Goal: Task Accomplishment & Management: Manage account settings

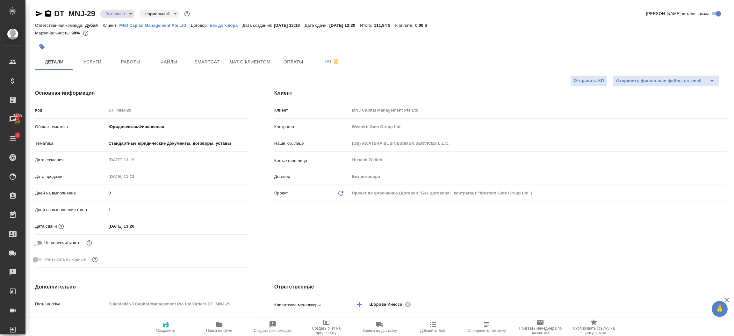
select select "RU"
click at [218, 328] on icon "button" at bounding box center [219, 325] width 8 height 8
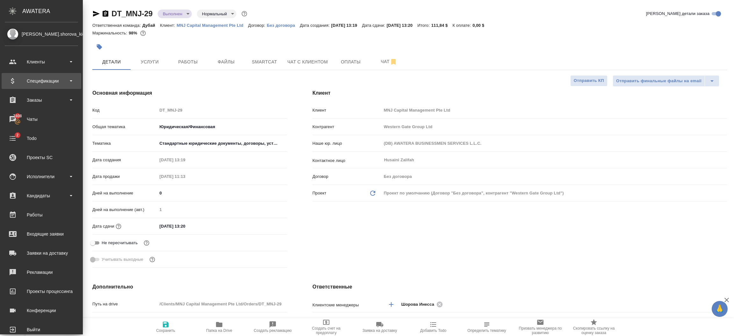
click at [39, 82] on div "Спецификации" at bounding box center [41, 81] width 73 height 10
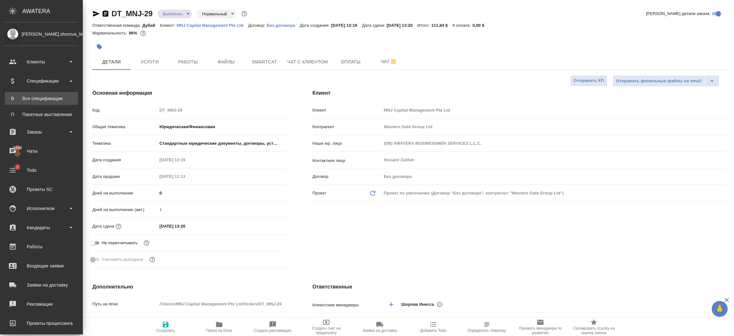
click at [45, 96] on div "Все спецификации" at bounding box center [41, 98] width 67 height 6
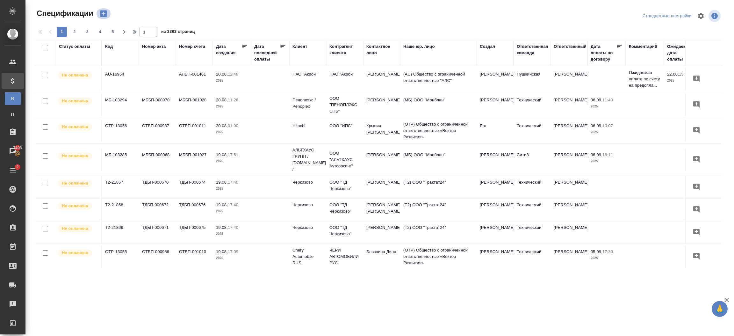
click at [106, 16] on icon "button" at bounding box center [103, 14] width 7 height 7
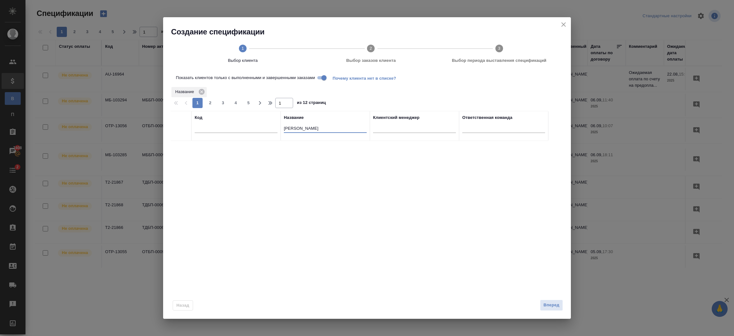
drag, startPoint x: 319, startPoint y: 126, endPoint x: 271, endPoint y: 128, distance: 47.8
click at [271, 128] on tr "Код Название maxim belov Клиентский менеджер Ответственная команда" at bounding box center [360, 126] width 378 height 30
type input "A16"
click at [319, 78] on input "Показать клиентов только с выполненными и завершенными заказами" at bounding box center [324, 78] width 23 height 8
click at [182, 148] on input "checkbox" at bounding box center [180, 148] width 5 height 5
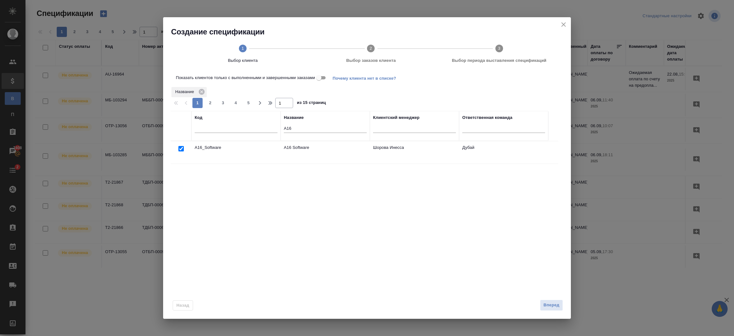
checkbox input "true"
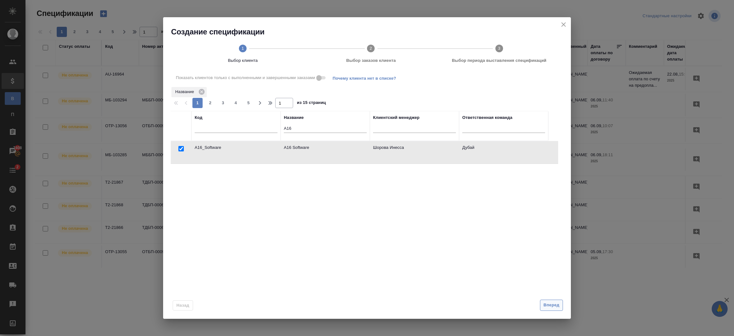
click at [557, 303] on span "Вперед" at bounding box center [552, 304] width 16 height 7
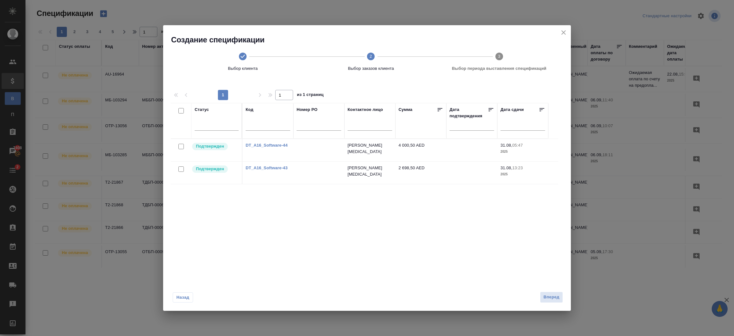
click at [179, 168] on input "checkbox" at bounding box center [180, 168] width 5 height 5
checkbox input "true"
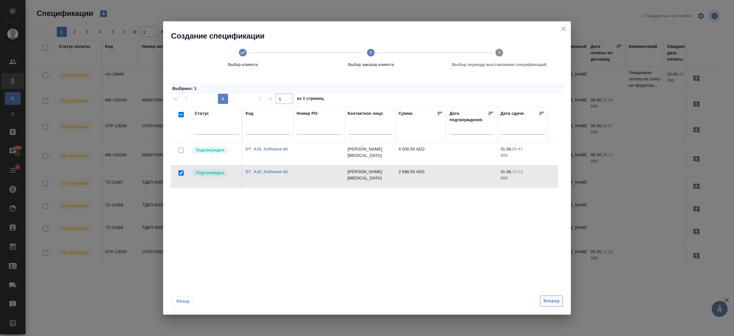
click at [553, 300] on span "Вперед" at bounding box center [552, 300] width 16 height 7
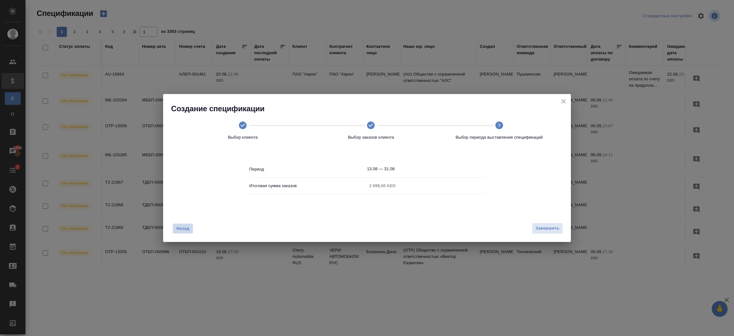
click at [189, 231] on span "Назад" at bounding box center [182, 228] width 13 height 6
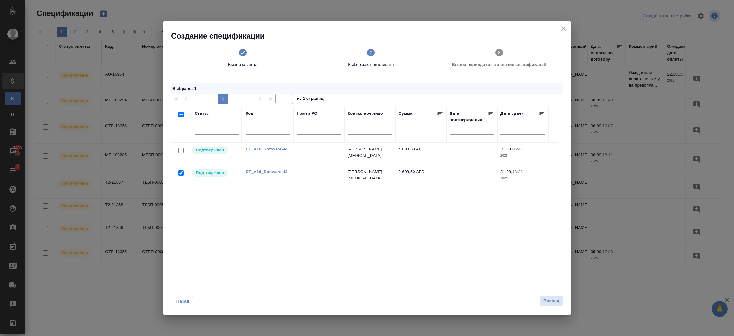
click at [179, 150] on input "checkbox" at bounding box center [180, 150] width 5 height 5
checkbox input "true"
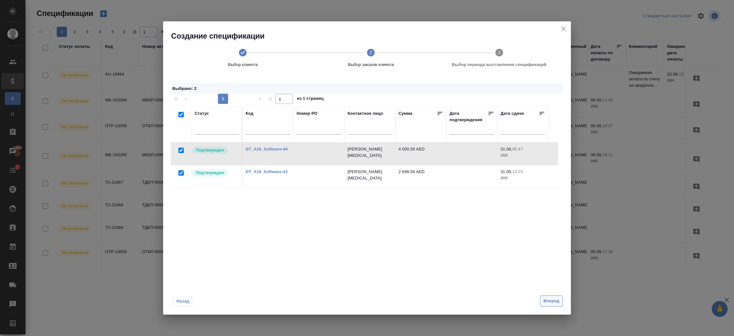
click at [559, 303] on span "Вперед" at bounding box center [552, 300] width 16 height 7
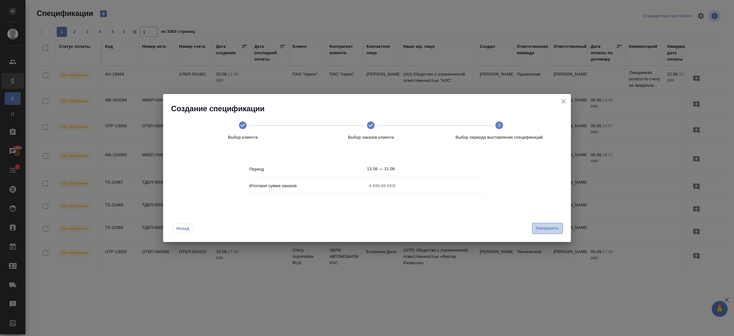
click at [545, 228] on span "Завершить" at bounding box center [548, 228] width 24 height 7
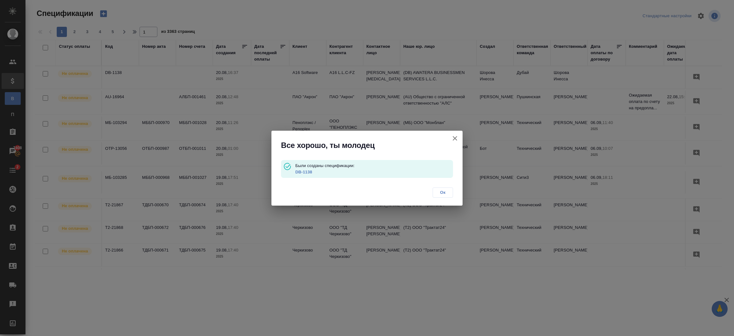
click at [304, 172] on link "DB-1138" at bounding box center [303, 172] width 17 height 5
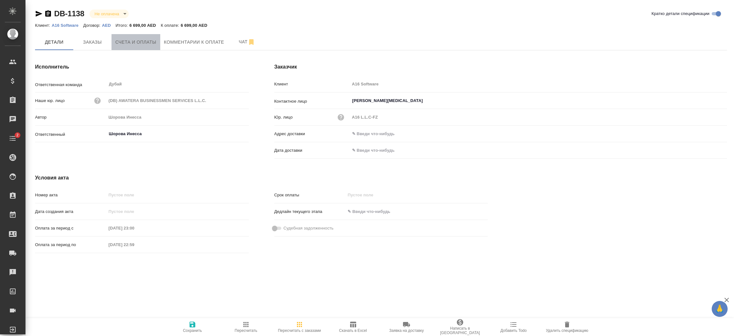
click at [144, 42] on span "Счета и оплаты" at bounding box center [135, 42] width 41 height 8
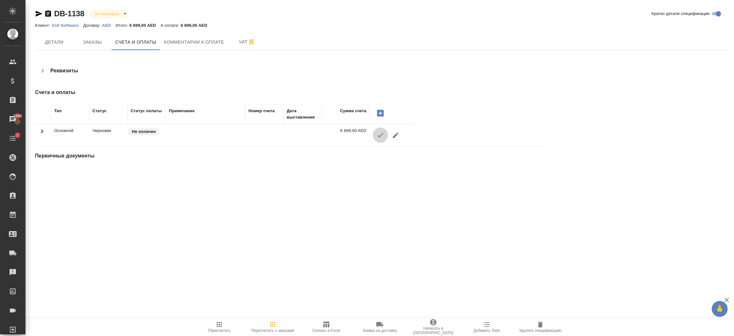
click at [379, 141] on button "button" at bounding box center [380, 134] width 15 height 15
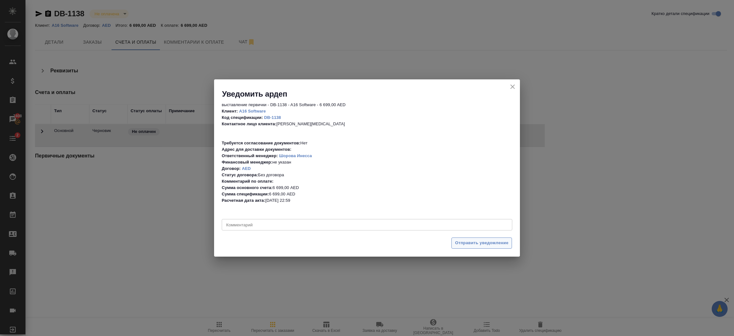
click at [464, 239] on button "Отправить уведомление" at bounding box center [481, 242] width 61 height 11
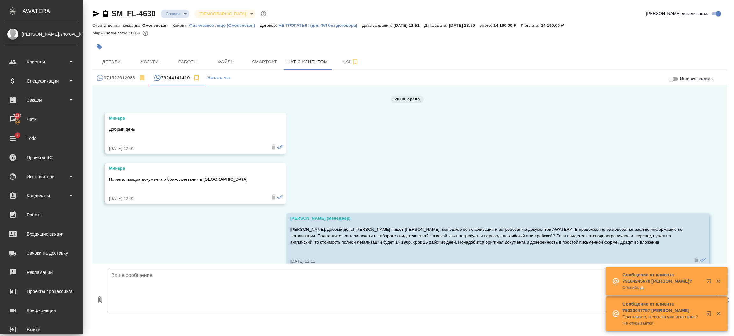
scroll to position [788, 0]
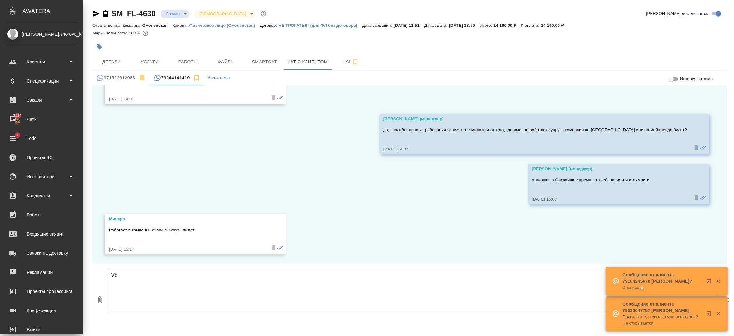
type textarea "V"
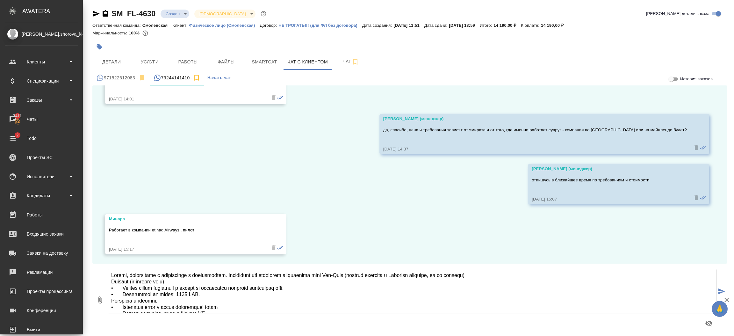
scroll to position [80, 0]
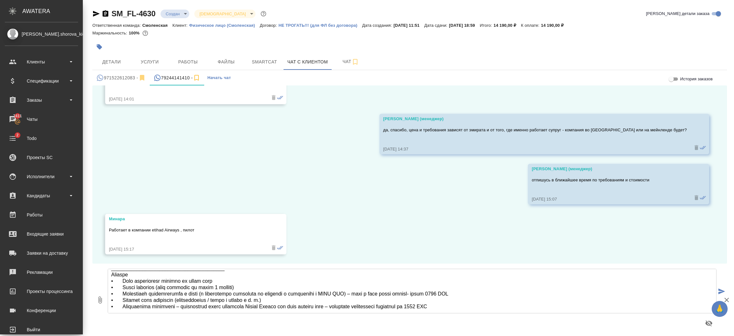
click at [252, 293] on textarea at bounding box center [412, 291] width 609 height 45
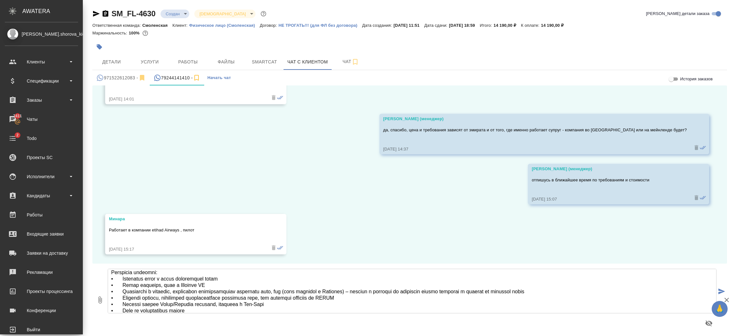
scroll to position [3, 0]
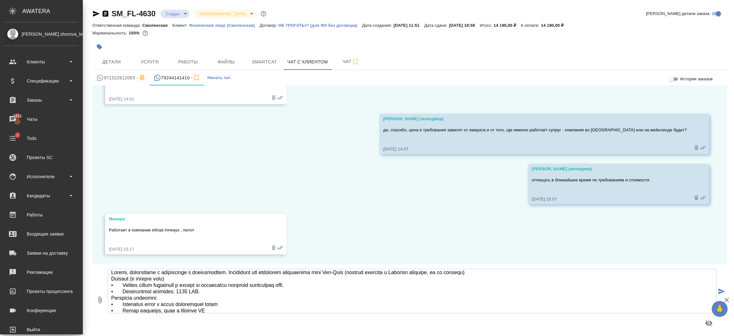
click at [248, 273] on textarea at bounding box center [412, 291] width 609 height 45
click at [246, 271] on textarea at bounding box center [412, 291] width 609 height 45
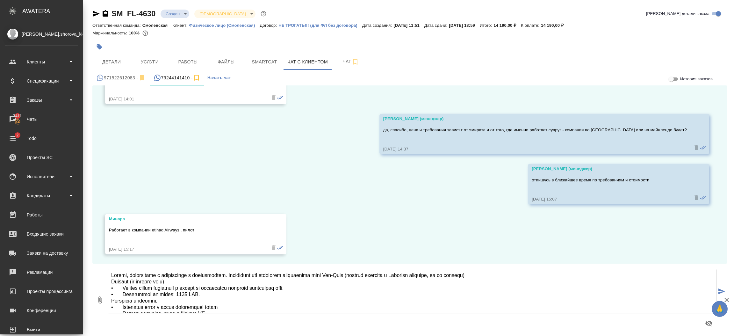
drag, startPoint x: 245, startPoint y: 270, endPoint x: 102, endPoint y: 271, distance: 143.7
click at [102, 271] on div "0 [PERSON_NAME], возвращаюсь с информацией и требованиями. Требования для получ…" at bounding box center [409, 300] width 635 height 72
click at [227, 296] on textarea at bounding box center [412, 291] width 609 height 45
paste textarea "lorem, ipsumdolors a consectetur a elitseddoeiu. Temporinci utl etdolorem aliqu…"
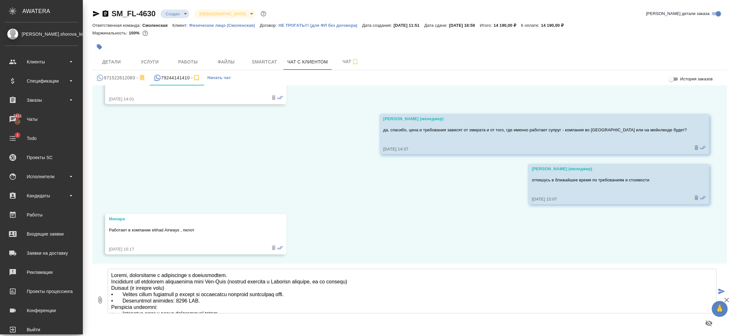
click at [246, 294] on textarea at bounding box center [412, 291] width 609 height 45
click at [401, 295] on textarea at bounding box center [412, 291] width 609 height 45
drag, startPoint x: 386, startPoint y: 279, endPoint x: 282, endPoint y: 283, distance: 103.6
click at [280, 284] on textarea at bounding box center [412, 291] width 609 height 45
click at [282, 283] on textarea at bounding box center [412, 291] width 609 height 45
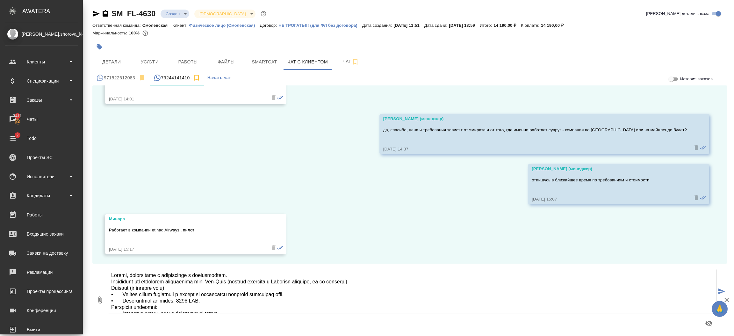
drag, startPoint x: 245, startPoint y: 282, endPoint x: 380, endPoint y: 282, distance: 134.5
click at [380, 282] on textarea at bounding box center [412, 291] width 609 height 45
drag, startPoint x: 136, startPoint y: 285, endPoint x: 428, endPoint y: 295, distance: 291.7
click at [428, 295] on textarea at bounding box center [412, 291] width 609 height 45
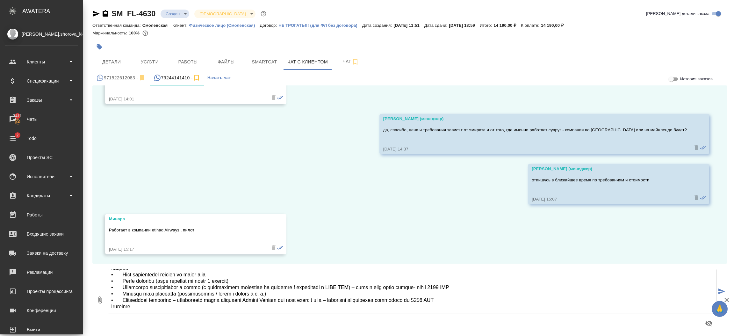
scroll to position [102, 0]
drag, startPoint x: 428, startPoint y: 295, endPoint x: 381, endPoint y: 291, distance: 46.8
click at [381, 291] on textarea at bounding box center [412, 291] width 609 height 45
click at [368, 296] on textarea at bounding box center [412, 291] width 609 height 45
drag, startPoint x: 355, startPoint y: 289, endPoint x: 484, endPoint y: 290, distance: 129.4
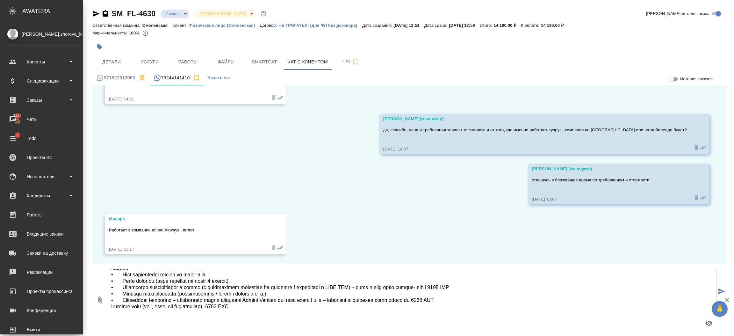
click at [484, 290] on textarea at bounding box center [412, 291] width 609 height 45
click at [320, 300] on textarea at bounding box center [412, 291] width 609 height 45
click at [298, 298] on textarea at bounding box center [412, 291] width 609 height 45
click at [278, 294] on textarea at bounding box center [412, 291] width 609 height 45
type textarea "Минара, возвращаюсь с информацией и требованиями. Требования для получения спон…"
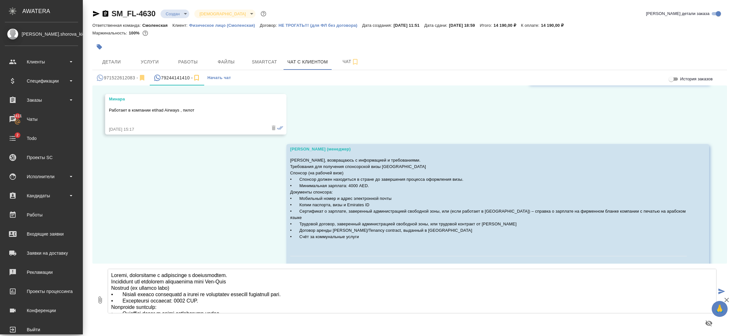
scroll to position [981, 0]
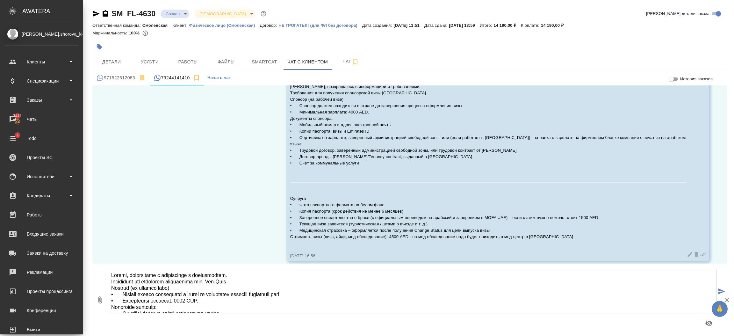
click at [538, 280] on textarea at bounding box center [412, 291] width 609 height 45
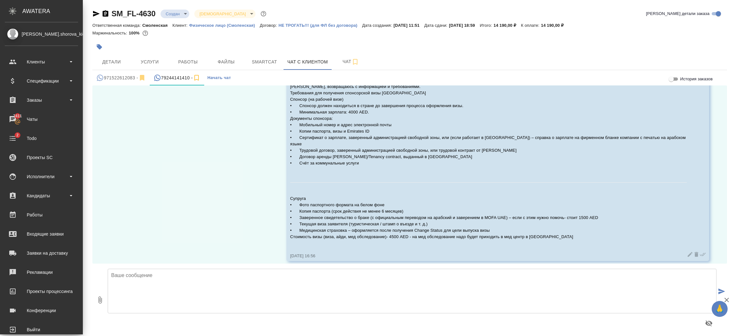
paste textarea "Медицинская страховка не включена в стоимость. Её необходимо оформить после про…"
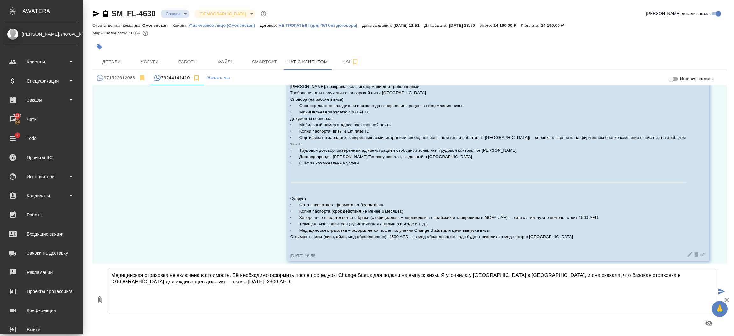
click at [228, 278] on textarea "Медицинская страховка не включена в стоимость. Её необходимо оформить после про…" at bounding box center [412, 291] width 609 height 45
click at [413, 283] on textarea "Медицинская страховка не включена в стоимость. Её необходимо оформить после про…" at bounding box center [412, 291] width 609 height 45
drag, startPoint x: 508, startPoint y: 276, endPoint x: 470, endPoint y: 272, distance: 37.8
click at [470, 272] on textarea "Медицинская страховка не включена в стоимость. Её необходимо оформить после про…" at bounding box center [412, 291] width 609 height 45
drag, startPoint x: 676, startPoint y: 276, endPoint x: 653, endPoint y: 273, distance: 23.7
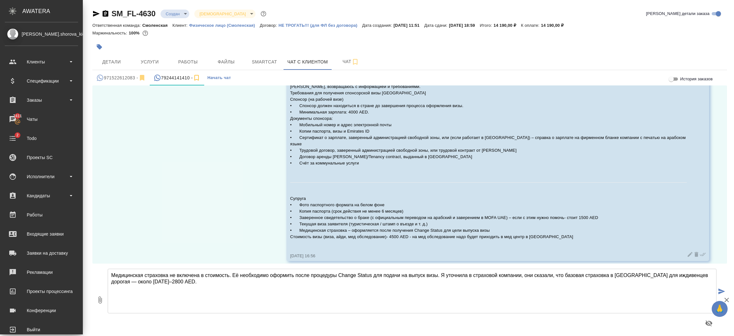
click at [653, 273] on textarea "Медицинская страховка не включена в стоимость. Её необходимо оформить после про…" at bounding box center [412, 291] width 609 height 45
type textarea "Медицинская страховка не включена в стоимость. Её необходимо оформить после про…"
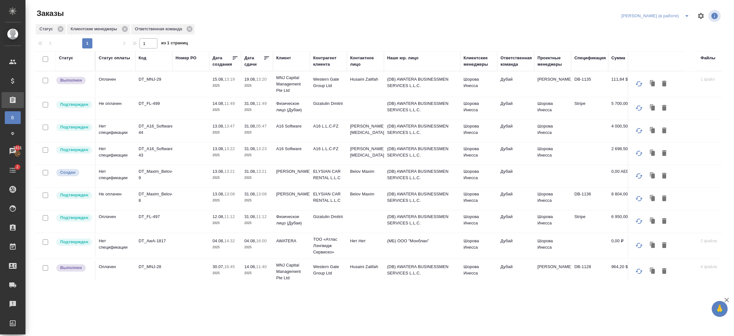
click at [265, 172] on p "13:21" at bounding box center [261, 171] width 11 height 5
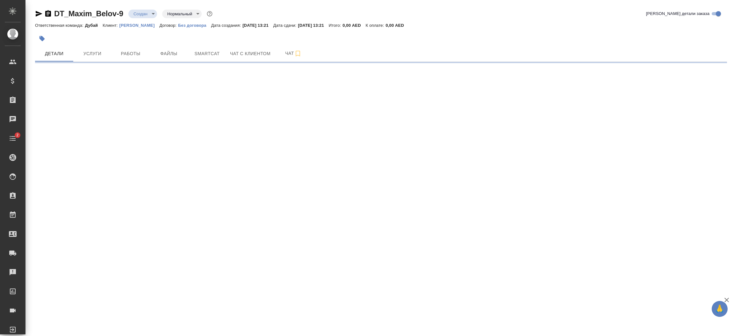
select select "RU"
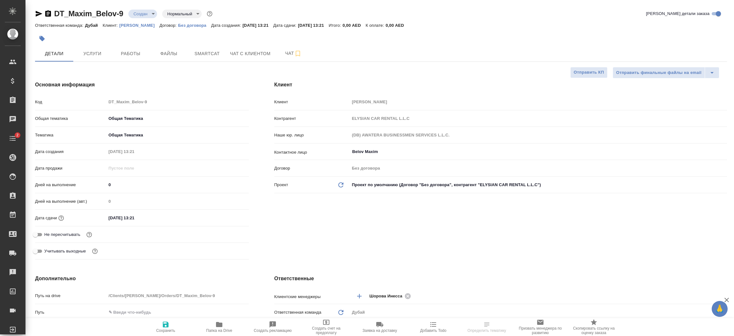
type textarea "x"
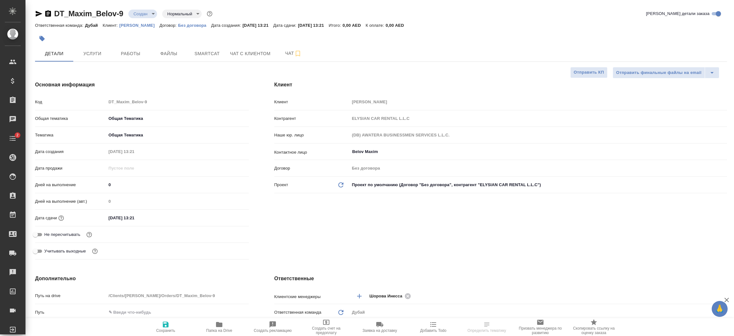
type textarea "x"
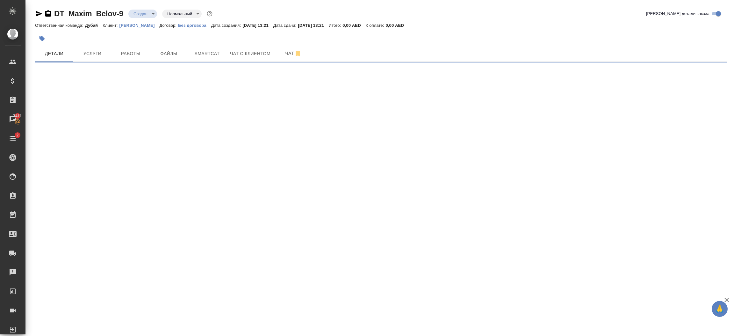
select select "RU"
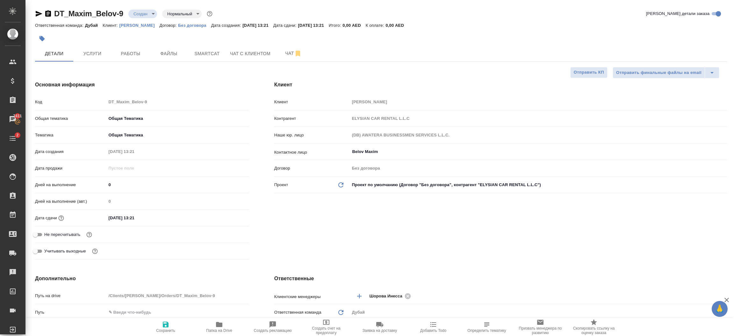
type textarea "x"
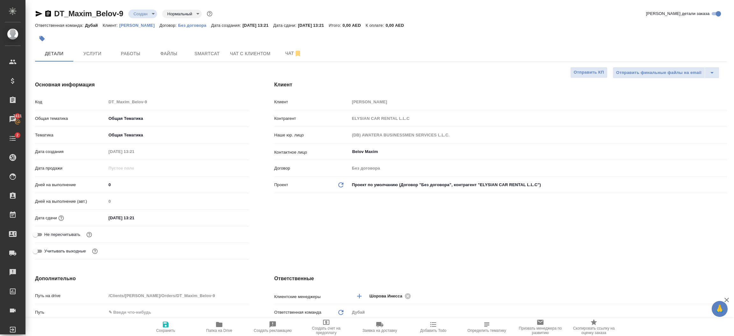
type textarea "x"
click at [365, 236] on div "Клиент Клиент Maxim Belov Контрагент ELYSIAN CAR RENTAL L.L.C Наше юр. лицо (DB…" at bounding box center [501, 171] width 478 height 206
type textarea "x"
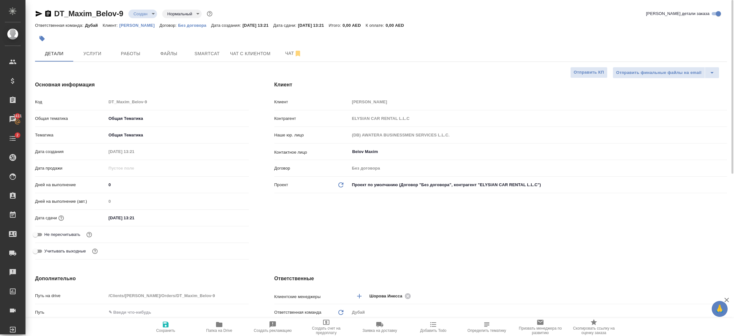
type textarea "x"
click at [98, 54] on span "Услуги" at bounding box center [92, 54] width 31 height 8
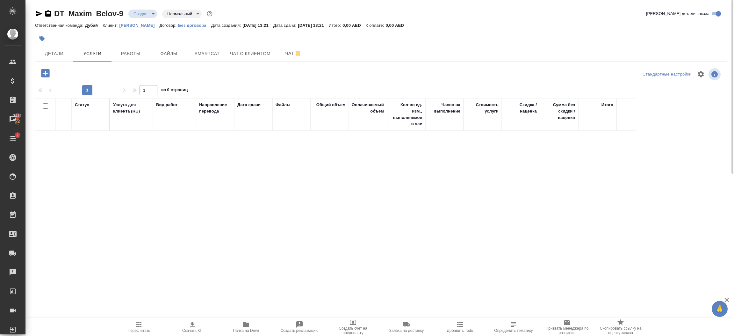
click at [53, 76] on div at bounding box center [46, 73] width 17 height 13
click at [47, 72] on icon "button" at bounding box center [45, 73] width 8 height 8
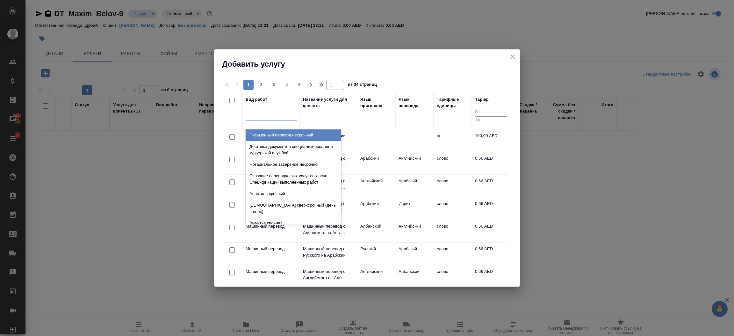
click at [269, 115] on div at bounding box center [271, 114] width 51 height 9
type input "проф"
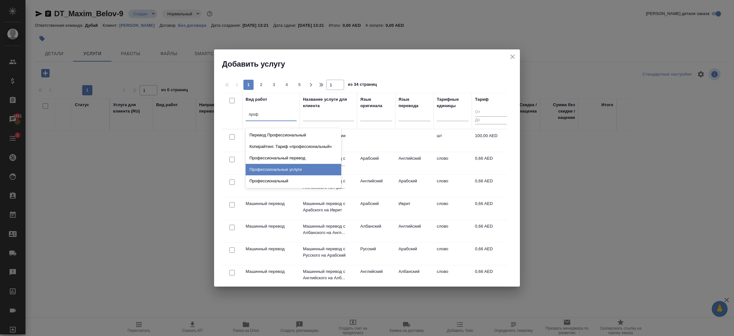
click at [311, 166] on div "Профессиональные услуги" at bounding box center [294, 169] width 96 height 11
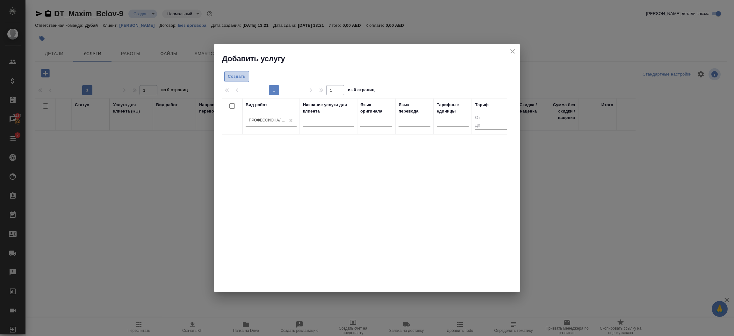
click at [238, 77] on span "Создать" at bounding box center [237, 76] width 18 height 7
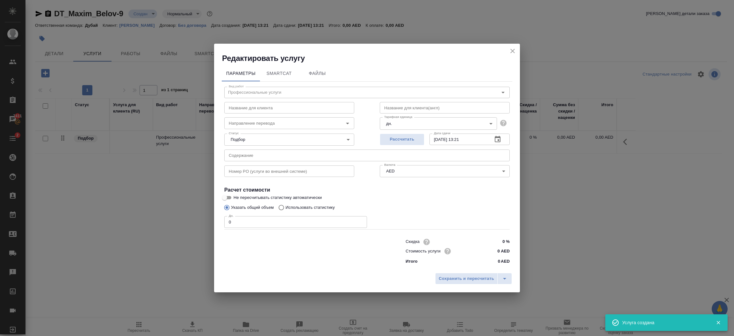
click at [283, 225] on input "0" at bounding box center [295, 221] width 143 height 11
type input "1"
click at [498, 252] on input "0 AED" at bounding box center [498, 250] width 24 height 9
type input "1500 AED"
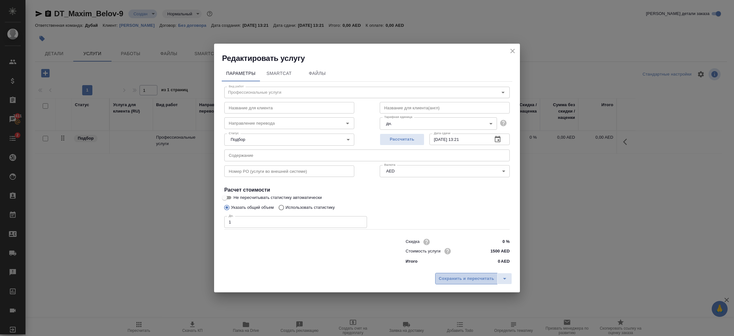
click at [483, 276] on span "Сохранить и пересчитать" at bounding box center [466, 278] width 55 height 7
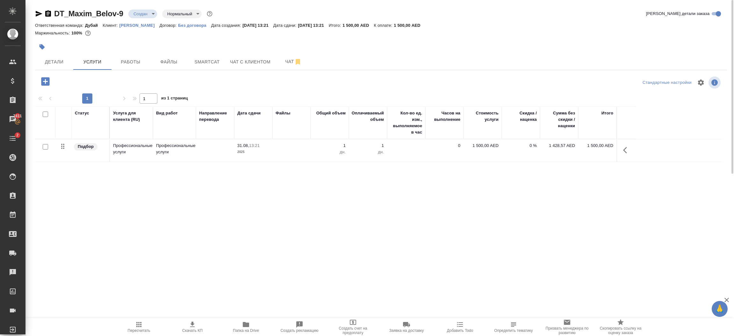
click at [147, 14] on body "🙏 .cls-1 fill:#fff; AWATERA Шорова Инесса i.shorova_kiev Клиенты Спецификации З…" at bounding box center [367, 168] width 734 height 336
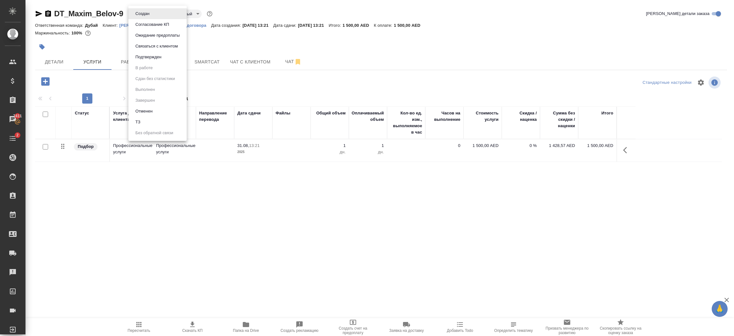
click at [150, 17] on button "Подтвержден" at bounding box center [143, 13] width 18 height 7
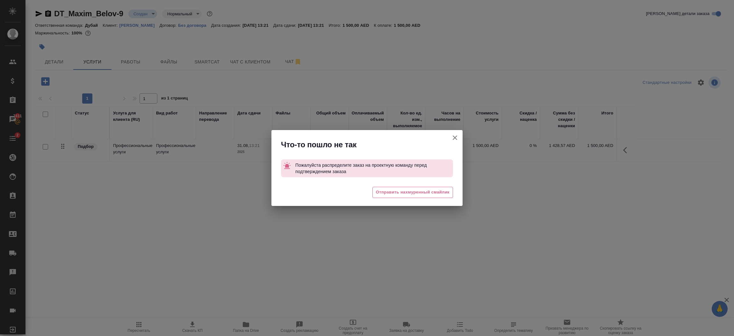
click at [456, 137] on icon "button" at bounding box center [455, 137] width 4 height 4
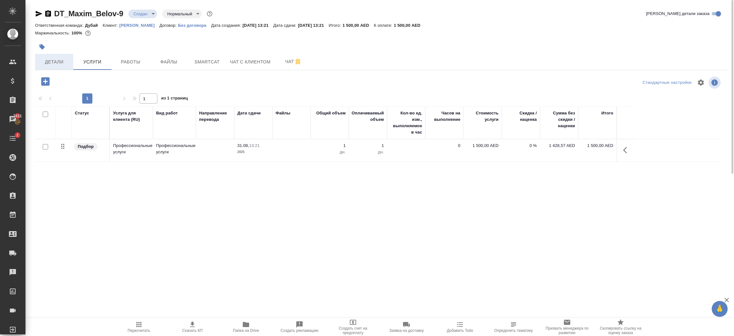
click at [51, 69] on button "Детали" at bounding box center [54, 62] width 38 height 16
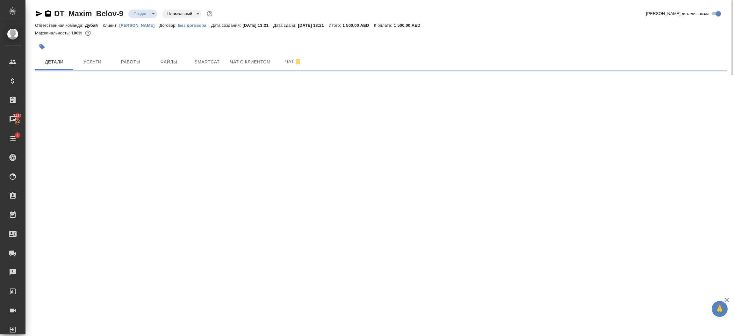
select select "RU"
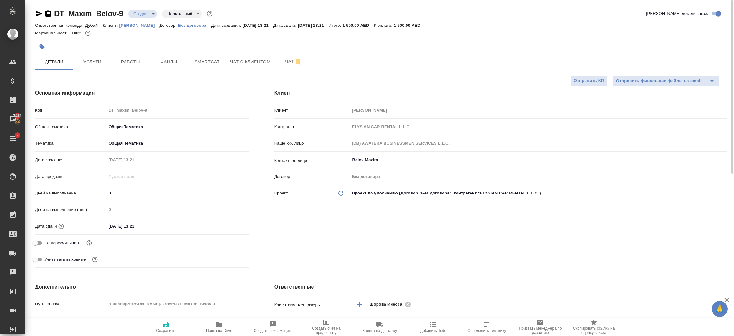
type textarea "x"
click at [408, 235] on div "Клиент Клиент Maxim Belov Контрагент ELYSIAN CAR RENTAL L.L.C Наше юр. лицо (DB…" at bounding box center [501, 179] width 478 height 206
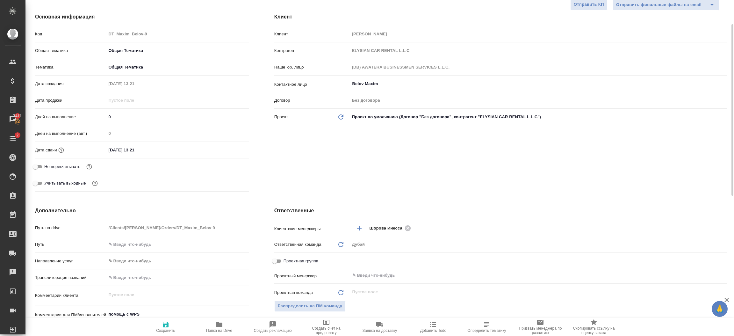
scroll to position [114, 0]
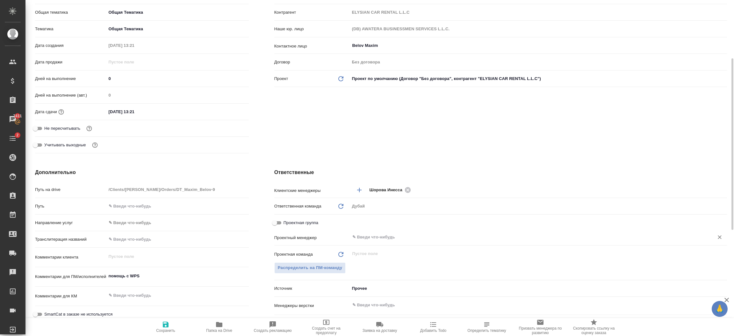
click at [375, 233] on input "text" at bounding box center [528, 237] width 352 height 8
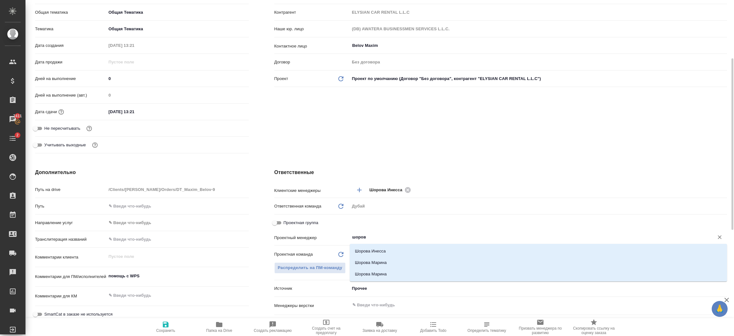
type input "шорова"
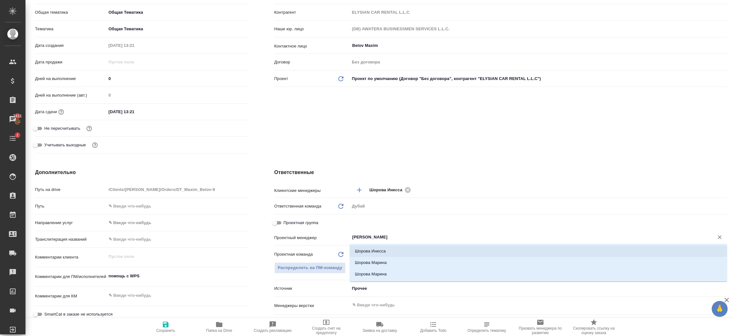
click at [386, 248] on li "Шорова Инесса" at bounding box center [538, 250] width 377 height 11
type textarea "x"
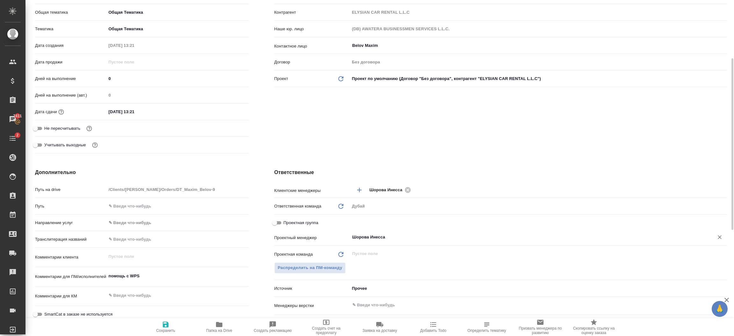
type input "Шорова Инесса"
click at [162, 324] on icon "button" at bounding box center [166, 325] width 8 height 8
type textarea "x"
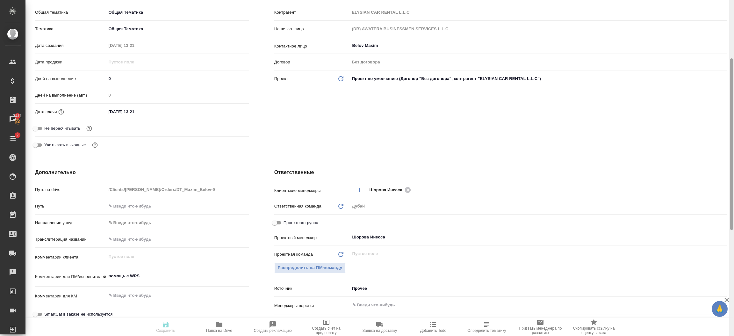
type textarea "x"
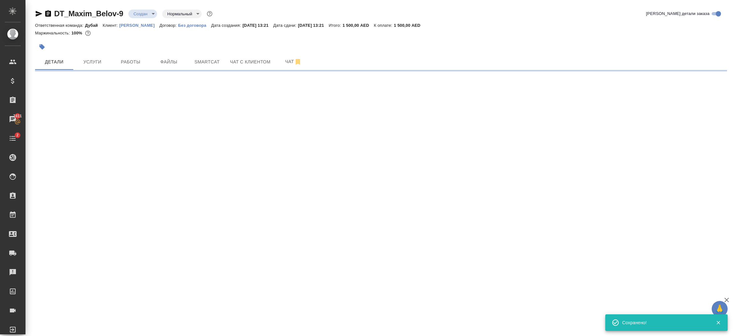
click at [732, 29] on div "DT_Maxim_Belov-9 Создан new Нормальный normal Кратко детали заказа Ответственна…" at bounding box center [379, 37] width 709 height 75
select select "RU"
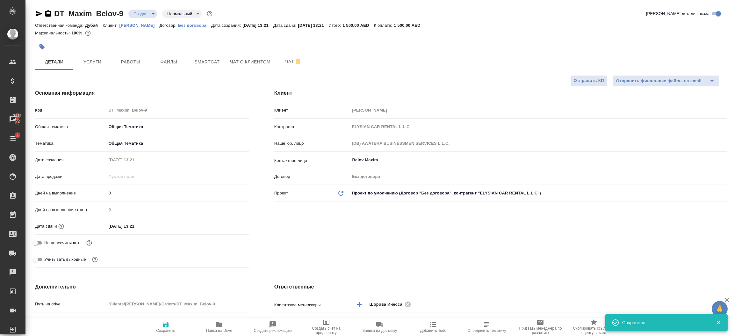
type textarea "x"
click at [140, 17] on body "🙏 .cls-1 fill:#fff; AWATERA Шорова Инесса i.shorova_kiev Клиенты Спецификации З…" at bounding box center [367, 168] width 734 height 336
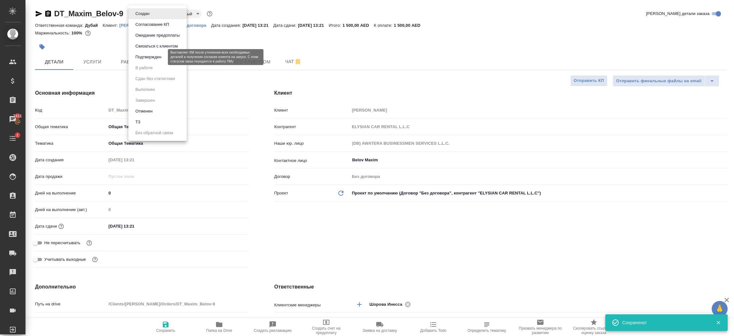
click at [148, 55] on button "Подтвержден" at bounding box center [149, 57] width 30 height 7
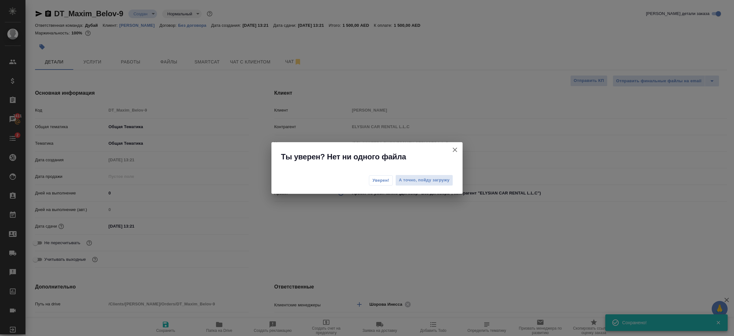
click at [383, 180] on span "Уверен!" at bounding box center [380, 180] width 17 height 6
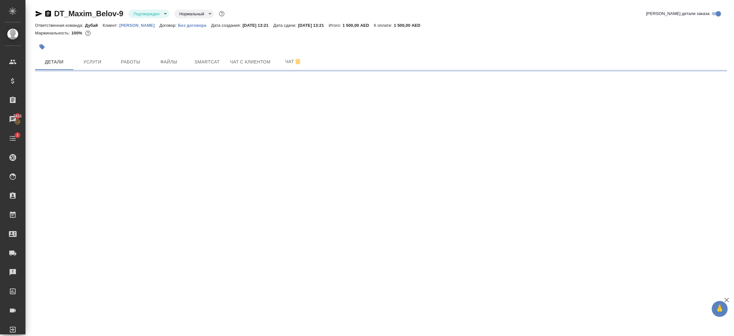
select select "RU"
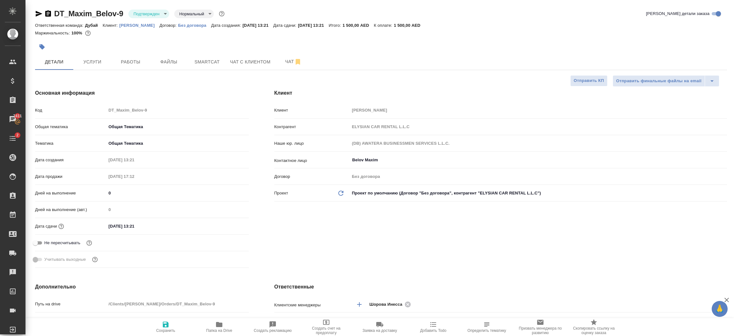
type textarea "x"
click at [97, 65] on span "Услуги" at bounding box center [92, 62] width 31 height 8
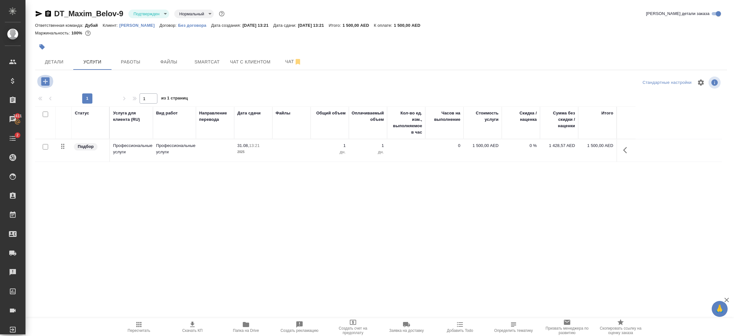
click at [45, 82] on icon "button" at bounding box center [45, 81] width 11 height 11
click at [54, 62] on span "Детали" at bounding box center [54, 62] width 31 height 8
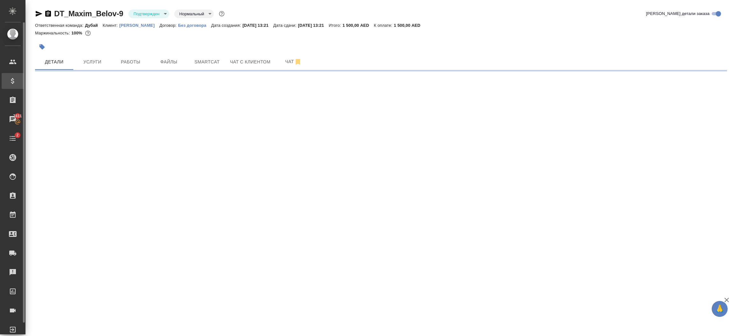
select select "RU"
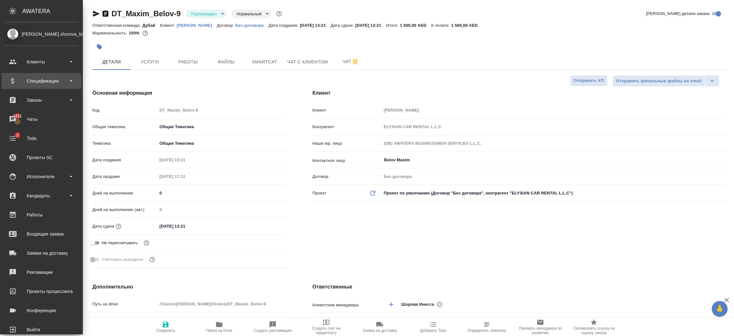
type textarea "x"
click at [39, 80] on div "Спецификации" at bounding box center [41, 81] width 73 height 10
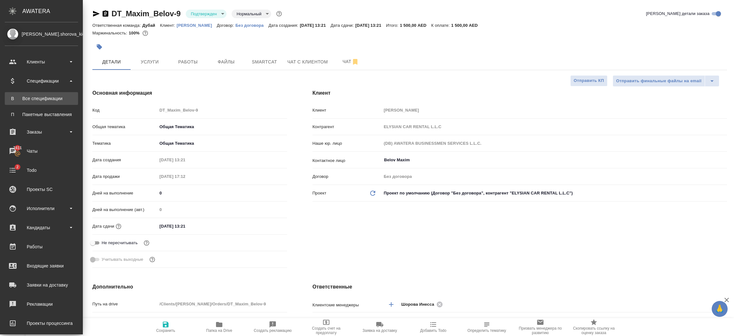
click at [43, 95] on div "Все спецификации" at bounding box center [41, 98] width 67 height 6
type textarea "x"
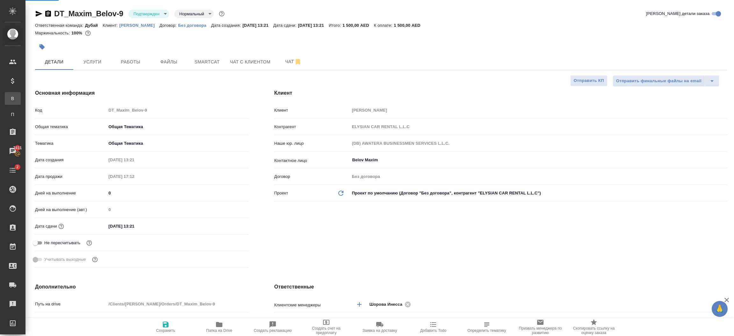
type textarea "x"
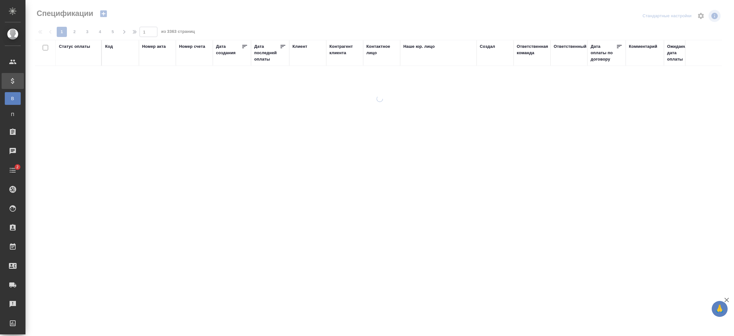
click at [105, 13] on icon "button" at bounding box center [103, 14] width 7 height 7
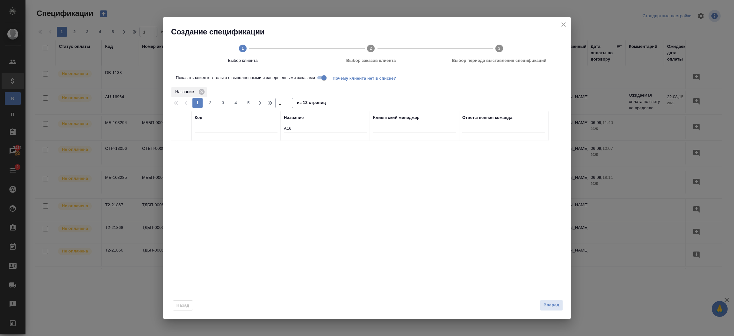
click at [313, 134] on div "A16" at bounding box center [325, 130] width 83 height 16
click at [299, 128] on input "A16" at bounding box center [325, 129] width 83 height 8
type input "A"
type input "b"
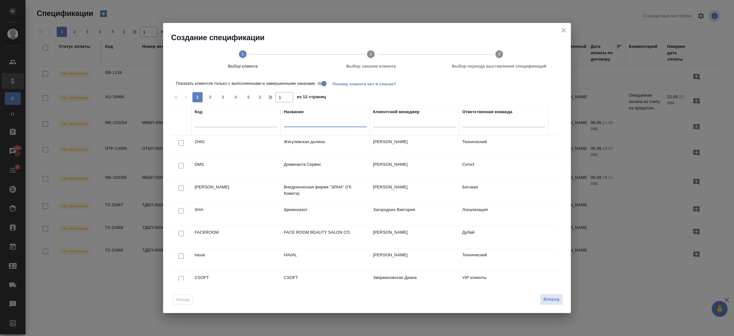
click at [300, 122] on input "text" at bounding box center [325, 123] width 83 height 8
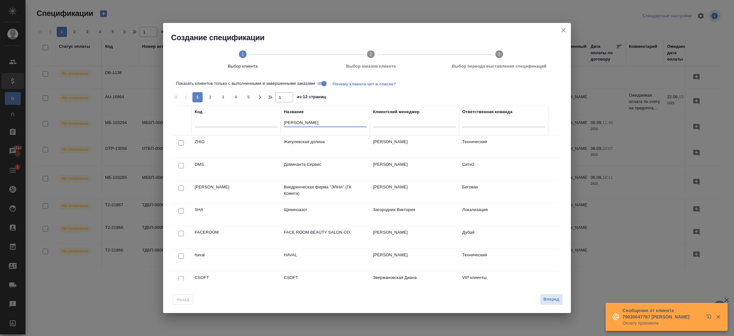
type input "[PERSON_NAME]"
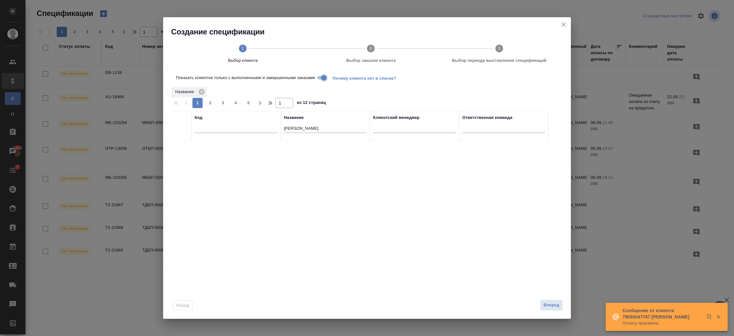
click at [320, 81] on input "Показать клиентов только с выполненными и завершенными заказами" at bounding box center [324, 78] width 23 height 8
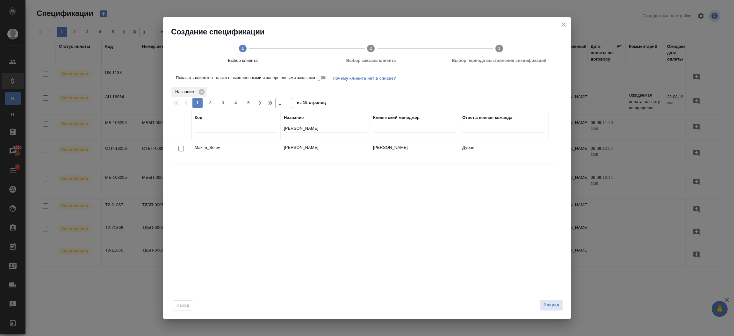
click at [181, 145] on div at bounding box center [181, 148] width 14 height 9
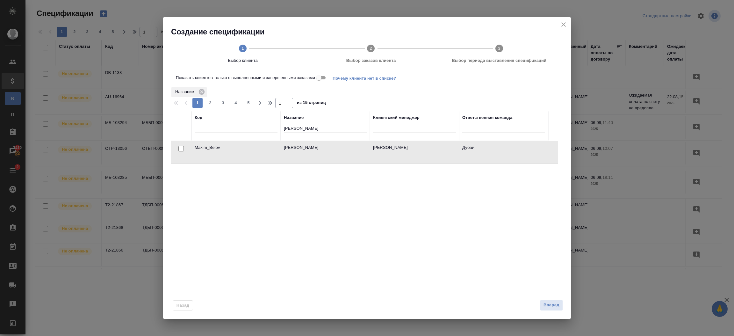
click at [181, 150] on input "checkbox" at bounding box center [180, 148] width 5 height 5
checkbox input "true"
click at [548, 305] on span "Вперед" at bounding box center [552, 304] width 16 height 7
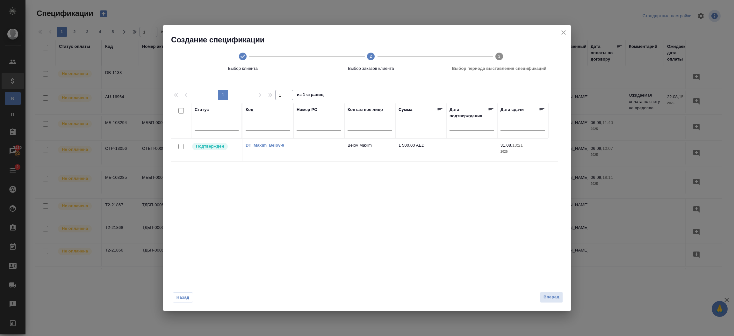
click at [180, 146] on input "checkbox" at bounding box center [180, 146] width 5 height 5
checkbox input "true"
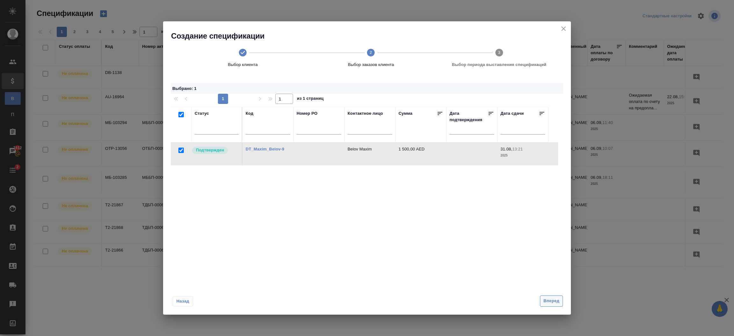
click at [546, 299] on span "Вперед" at bounding box center [552, 300] width 16 height 7
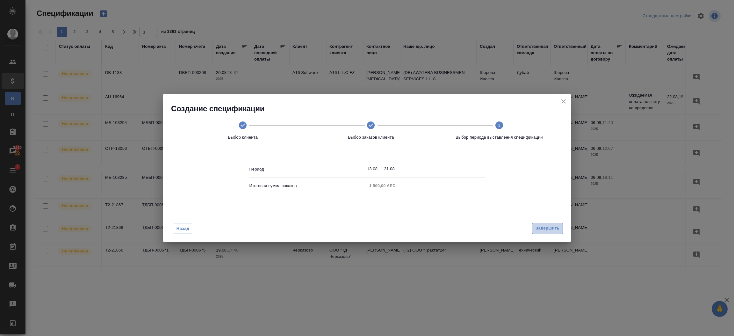
click at [549, 231] on span "Завершить" at bounding box center [548, 228] width 24 height 7
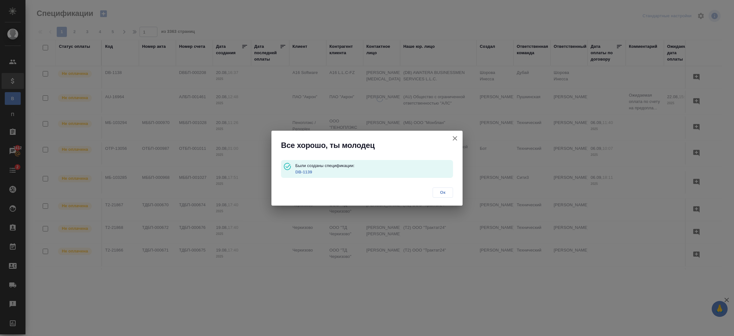
click at [303, 171] on link "DB-1139" at bounding box center [303, 172] width 17 height 5
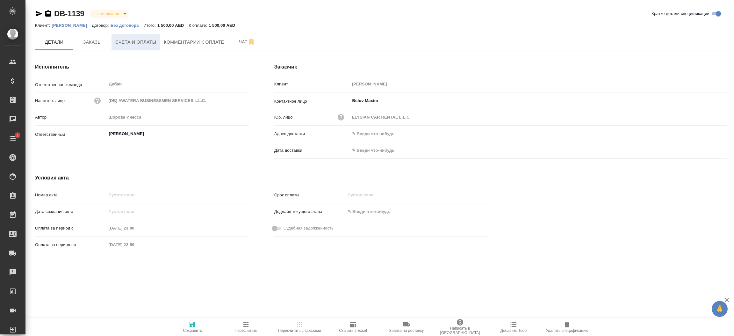
click at [142, 45] on span "Счета и оплаты" at bounding box center [135, 42] width 41 height 8
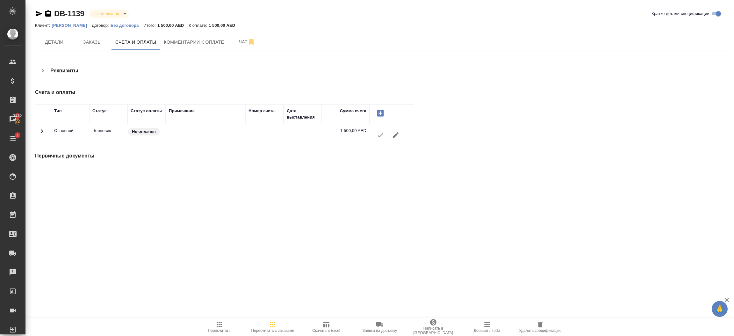
click at [377, 133] on icon "button" at bounding box center [381, 135] width 8 height 8
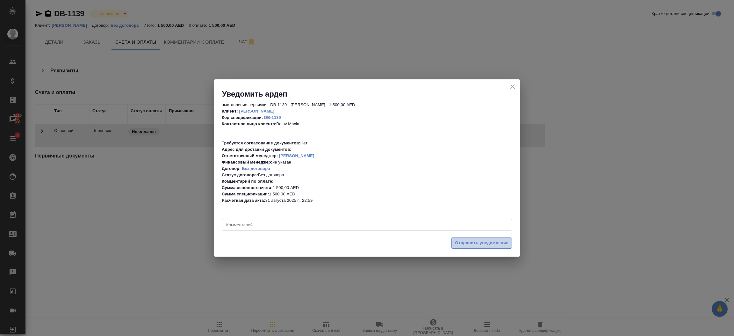
click at [484, 243] on span "Отправить уведомление" at bounding box center [482, 242] width 54 height 7
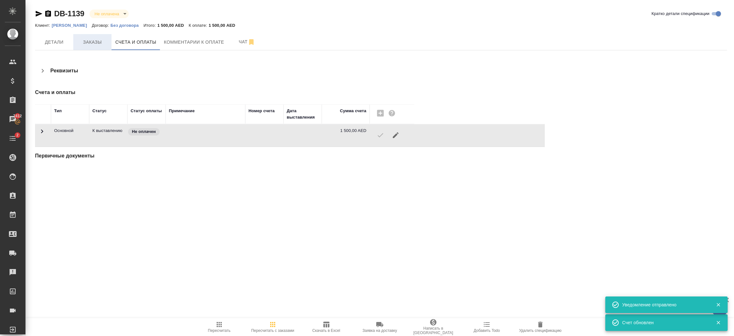
click at [89, 45] on span "Заказы" at bounding box center [92, 42] width 31 height 8
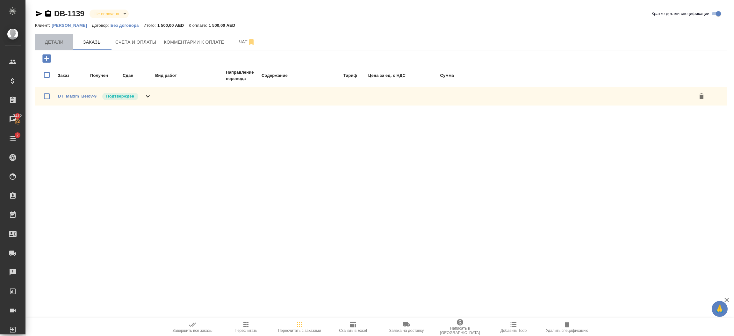
click at [57, 45] on span "Детали" at bounding box center [54, 42] width 31 height 8
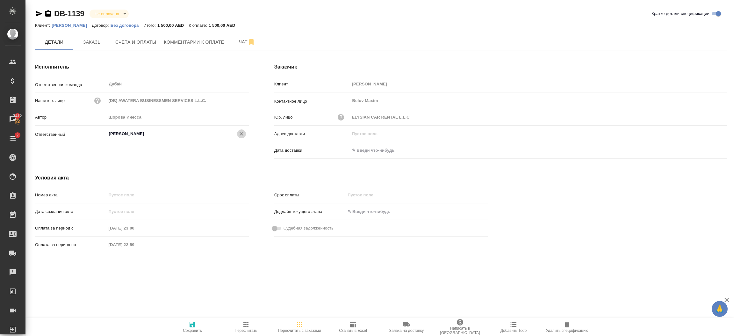
click at [242, 134] on icon "Очистить" at bounding box center [242, 134] width 4 height 4
click at [193, 326] on icon "button" at bounding box center [193, 325] width 8 height 8
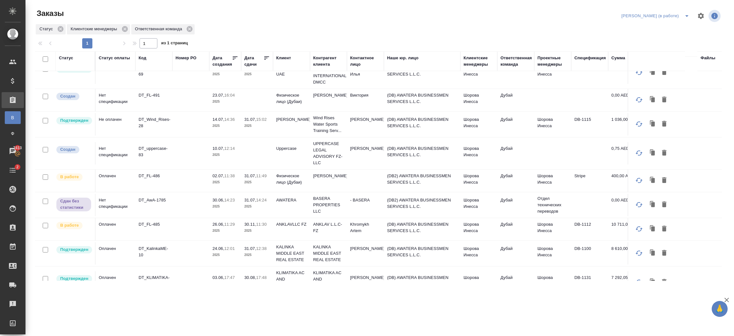
scroll to position [280, 0]
